Goal: Communication & Community: Answer question/provide support

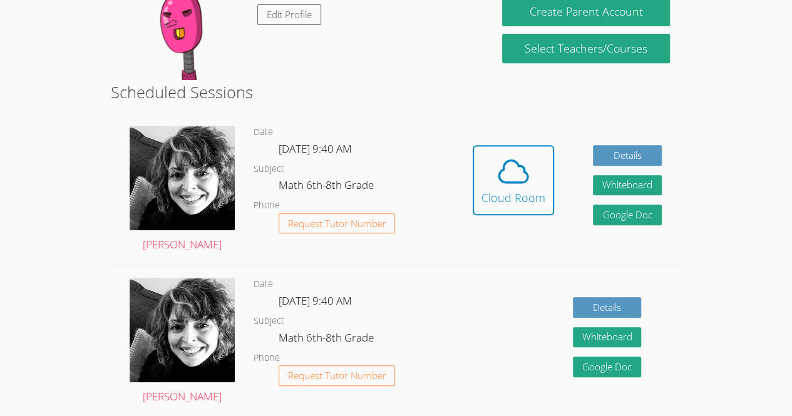
scroll to position [230, 0]
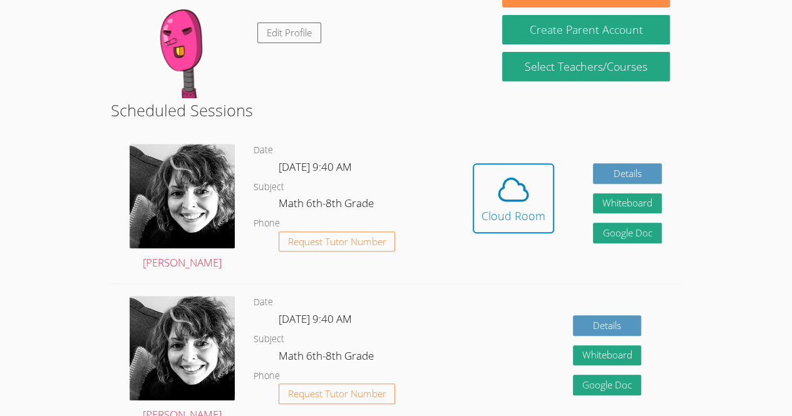
click at [472, 193] on div "Hidden Cloud Room Details Whiteboard Hidden Google Doc" at bounding box center [567, 207] width 228 height 151
click at [512, 197] on icon at bounding box center [513, 189] width 35 height 35
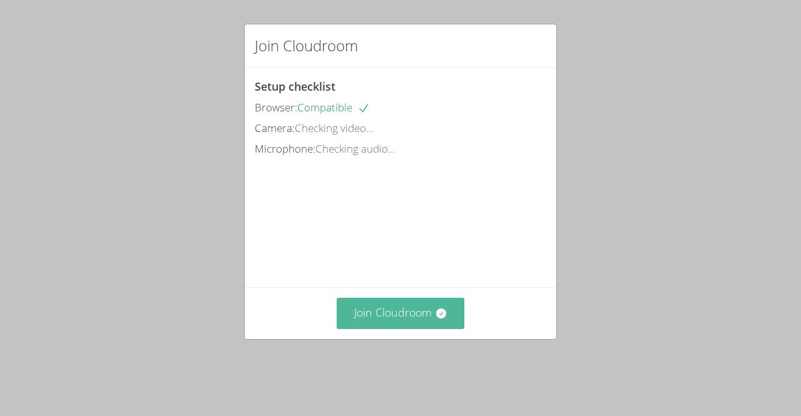
click at [357, 329] on button "Join Cloudroom" at bounding box center [401, 313] width 128 height 31
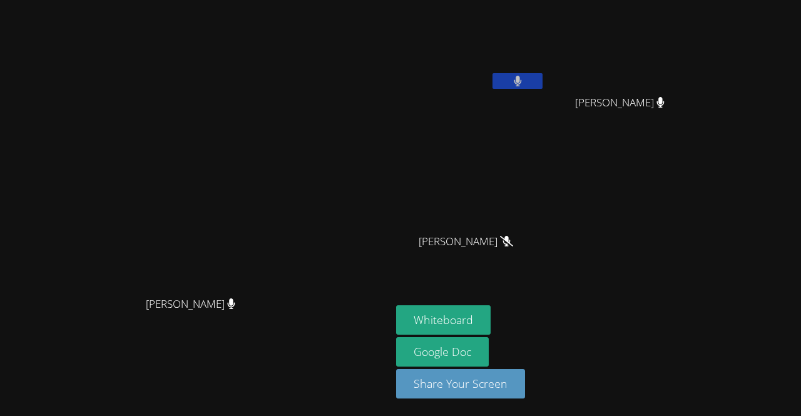
click at [545, 70] on video at bounding box center [470, 47] width 149 height 84
click at [545, 98] on div "[PERSON_NAME]" at bounding box center [470, 72] width 149 height 134
click at [545, 85] on video at bounding box center [470, 47] width 149 height 84
click at [543, 86] on button at bounding box center [518, 81] width 50 height 16
click at [543, 65] on video at bounding box center [470, 47] width 149 height 84
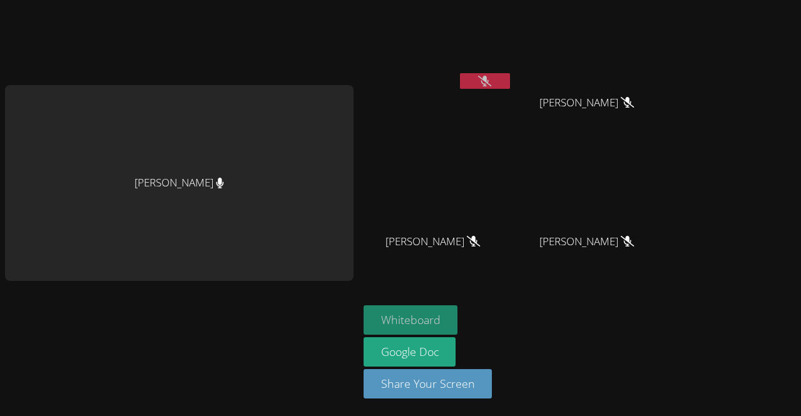
click at [431, 315] on button "Whiteboard" at bounding box center [411, 319] width 94 height 29
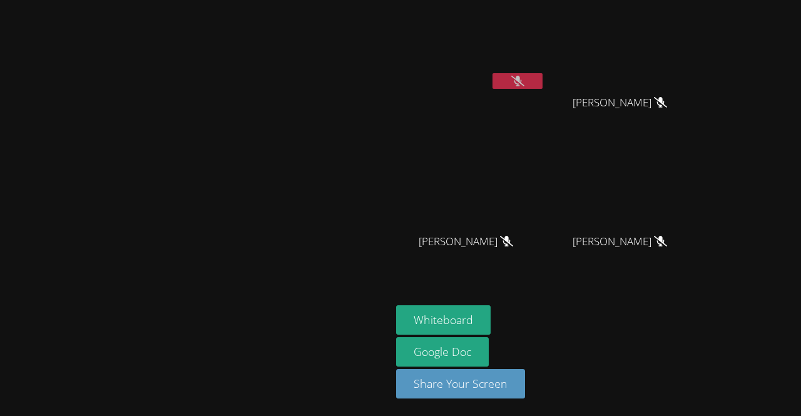
click at [543, 79] on button at bounding box center [518, 81] width 50 height 16
click at [543, 81] on button at bounding box center [518, 81] width 50 height 16
click at [543, 79] on button at bounding box center [518, 81] width 50 height 16
click at [543, 78] on button at bounding box center [518, 81] width 50 height 16
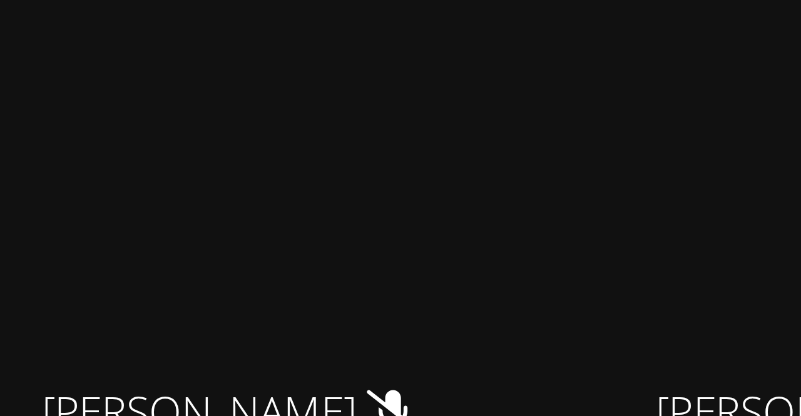
click at [522, 175] on video at bounding box center [470, 186] width 149 height 84
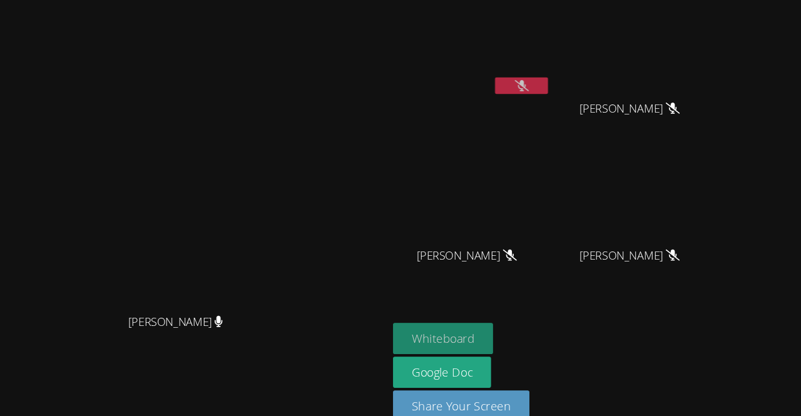
click at [491, 315] on button "Whiteboard" at bounding box center [443, 319] width 94 height 29
click at [524, 84] on icon at bounding box center [517, 81] width 13 height 11
click at [543, 83] on button at bounding box center [518, 81] width 50 height 16
click at [543, 74] on button at bounding box center [518, 81] width 50 height 16
click at [522, 85] on icon at bounding box center [518, 81] width 8 height 11
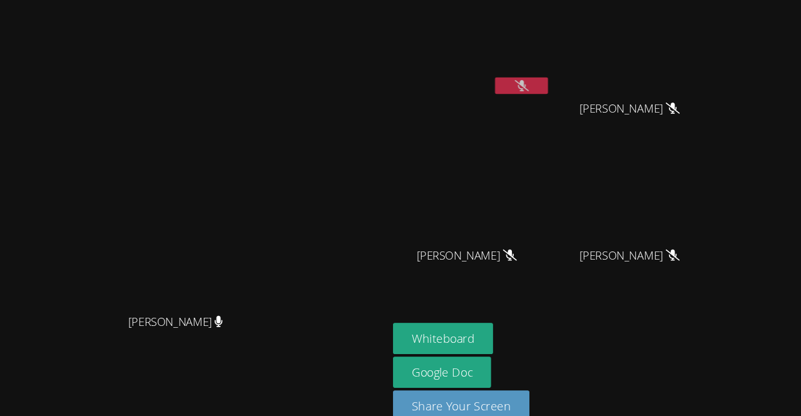
click at [543, 88] on button at bounding box center [518, 81] width 50 height 16
click at [545, 66] on video at bounding box center [470, 47] width 149 height 84
click at [543, 80] on button at bounding box center [518, 81] width 50 height 16
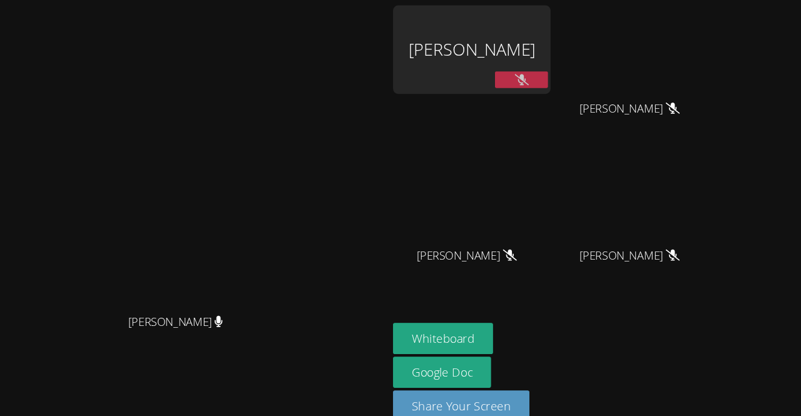
click at [543, 70] on button at bounding box center [518, 76] width 50 height 16
click at [507, 83] on button at bounding box center [518, 76] width 50 height 16
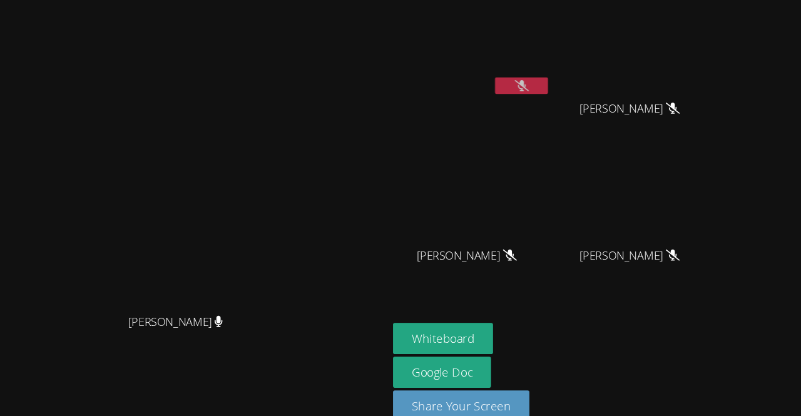
click at [524, 76] on icon at bounding box center [517, 81] width 13 height 11
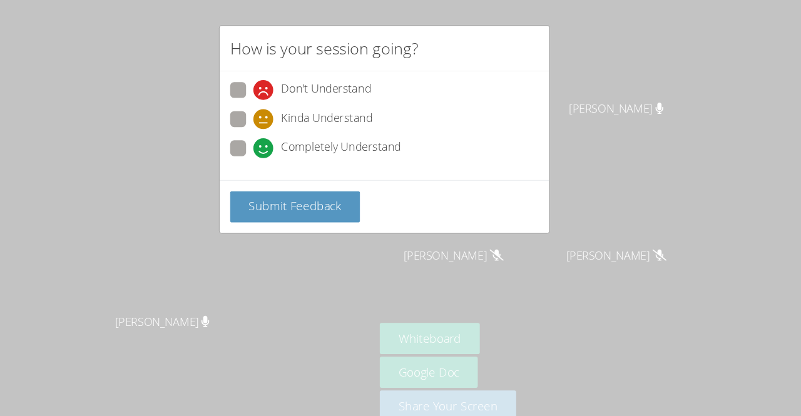
click at [253, 87] on div "Don't Understand Kinda Understand Completely Understand" at bounding box center [401, 119] width 312 height 103
click at [277, 94] on span at bounding box center [277, 94] width 0 height 0
click at [277, 87] on input "Don't Understand" at bounding box center [282, 83] width 11 height 11
radio input "true"
click at [354, 189] on span "Submit Feedback" at bounding box center [316, 194] width 88 height 15
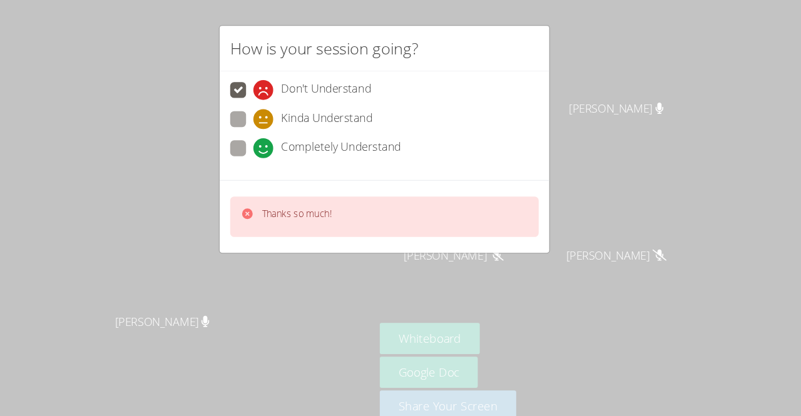
click at [340, 215] on div "Thanks so much!" at bounding box center [401, 205] width 292 height 38
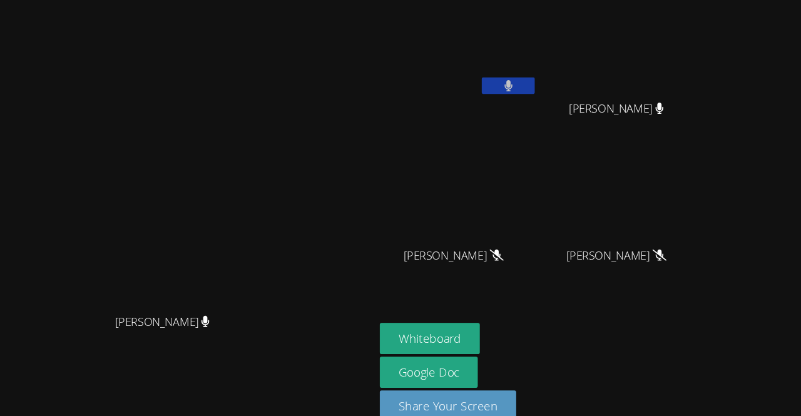
click at [543, 77] on button at bounding box center [518, 81] width 50 height 16
click at [543, 74] on button at bounding box center [518, 81] width 50 height 16
